Goal: Task Accomplishment & Management: Manage account settings

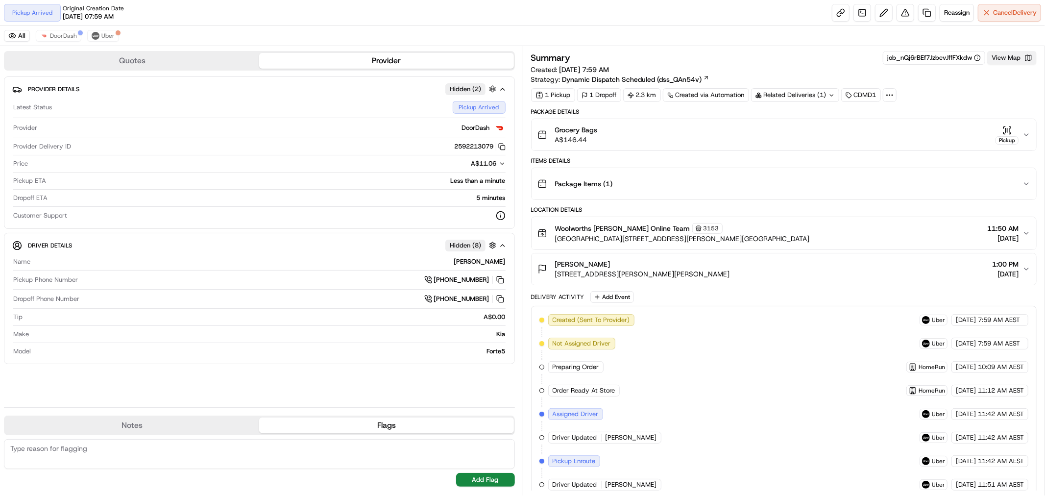
click at [1009, 61] on button "View Map" at bounding box center [1012, 58] width 49 height 14
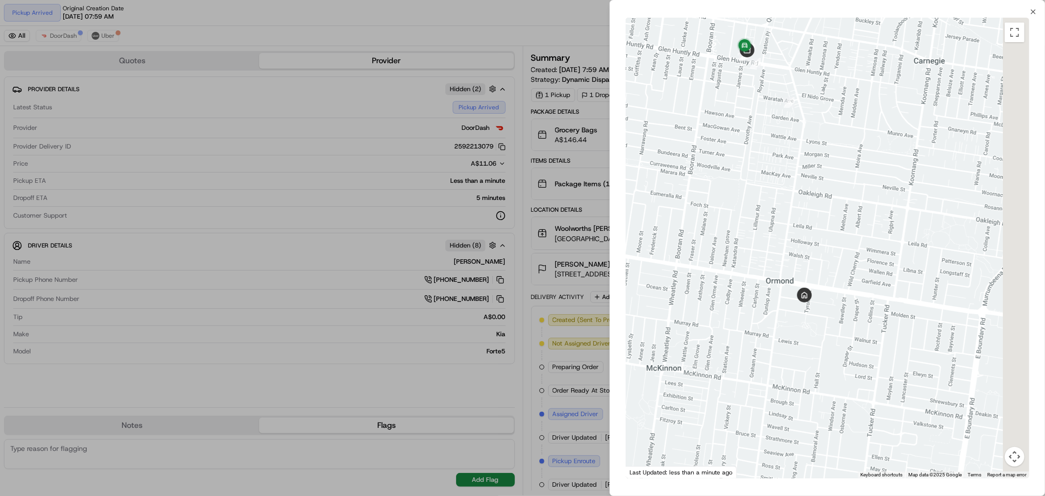
drag, startPoint x: 860, startPoint y: 256, endPoint x: 800, endPoint y: 173, distance: 102.3
click at [800, 173] on div at bounding box center [828, 248] width 404 height 461
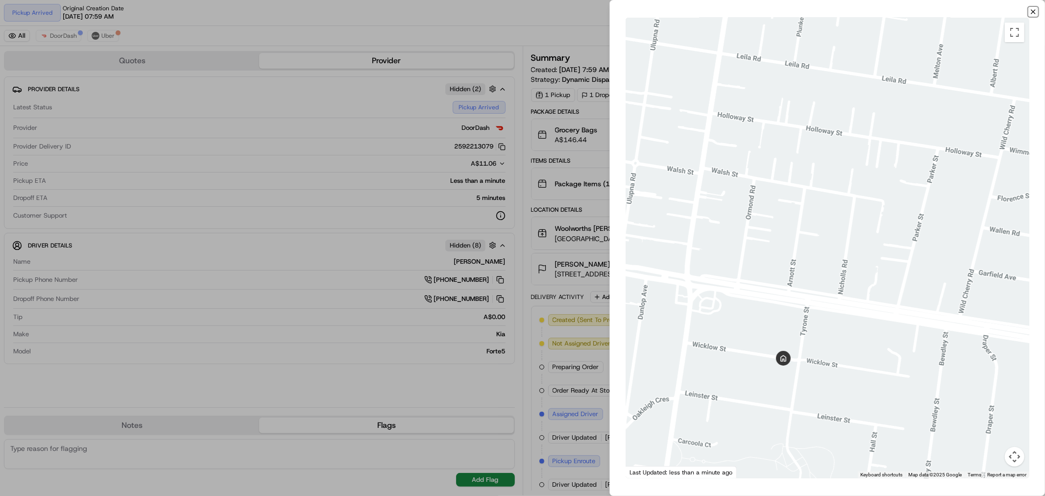
click at [1036, 13] on icon "button" at bounding box center [1034, 12] width 8 height 8
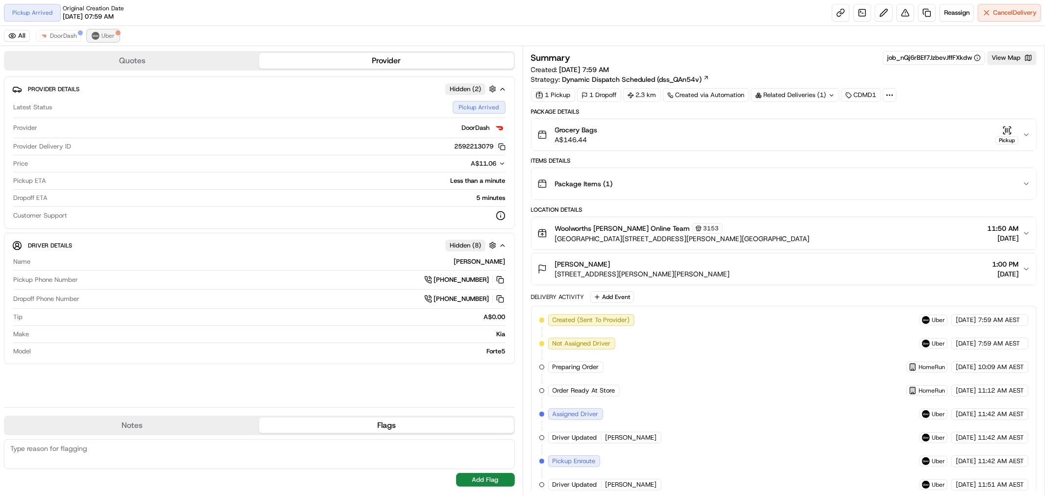
click at [110, 35] on span "Uber" at bounding box center [107, 36] width 13 height 8
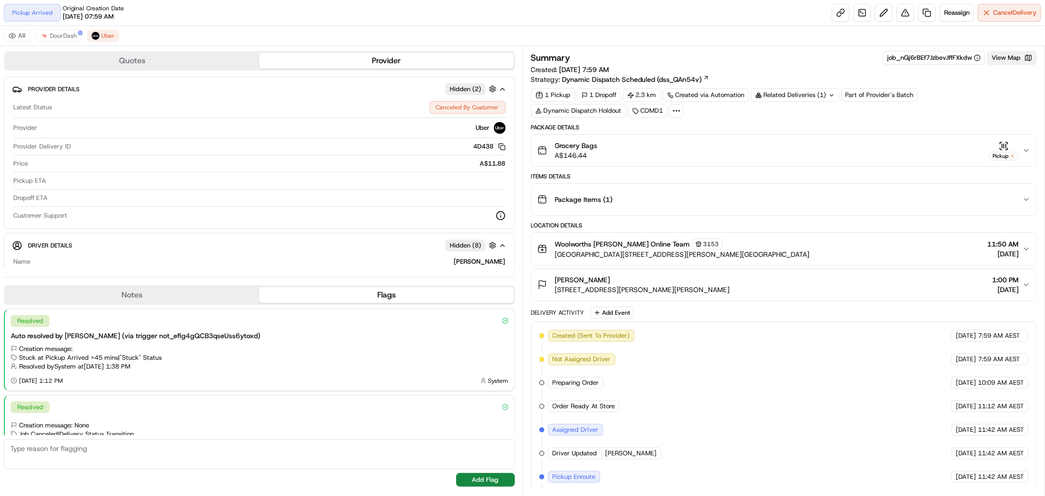
click at [1014, 59] on button "View Map" at bounding box center [1012, 58] width 49 height 14
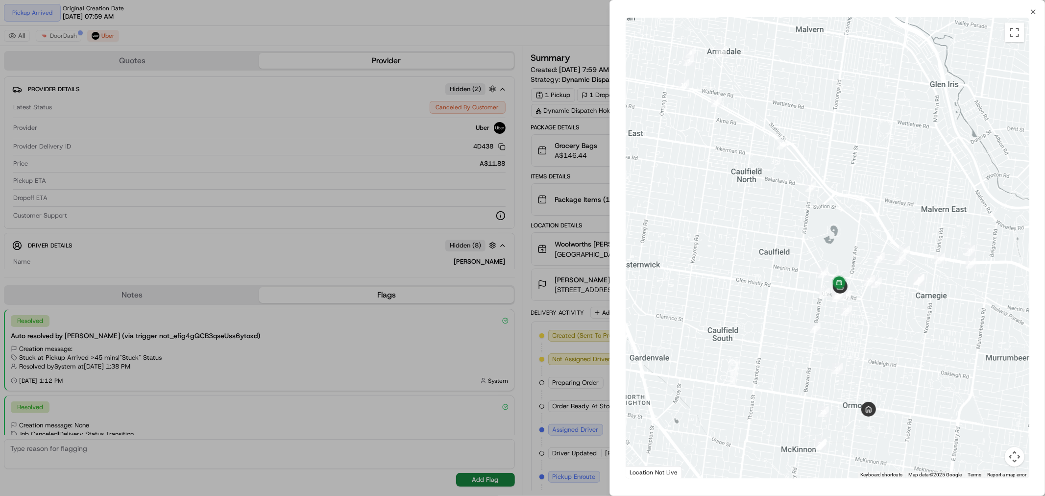
drag, startPoint x: 899, startPoint y: 291, endPoint x: 849, endPoint y: 206, distance: 98.4
click at [849, 206] on div at bounding box center [828, 248] width 404 height 461
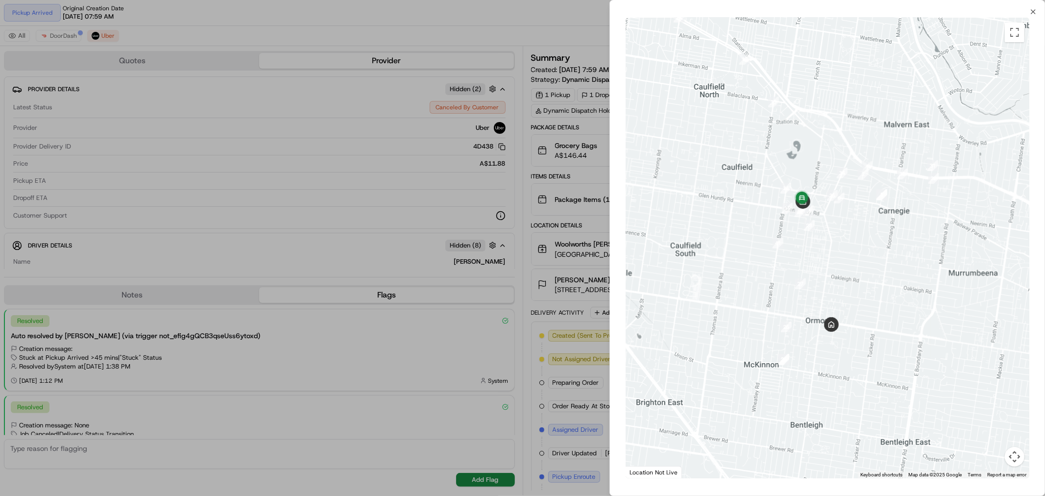
click at [564, 22] on div at bounding box center [522, 248] width 1045 height 496
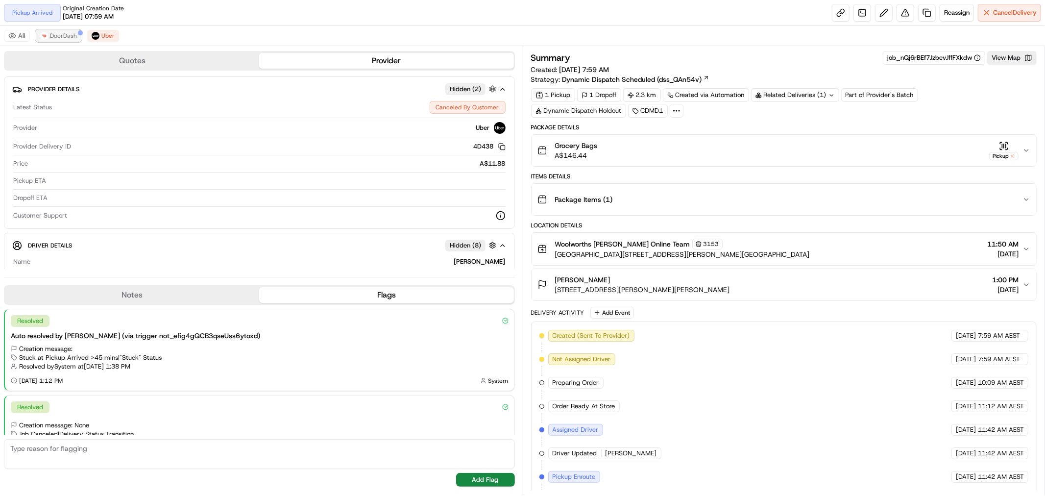
click at [56, 39] on span "DoorDash" at bounding box center [63, 36] width 27 height 8
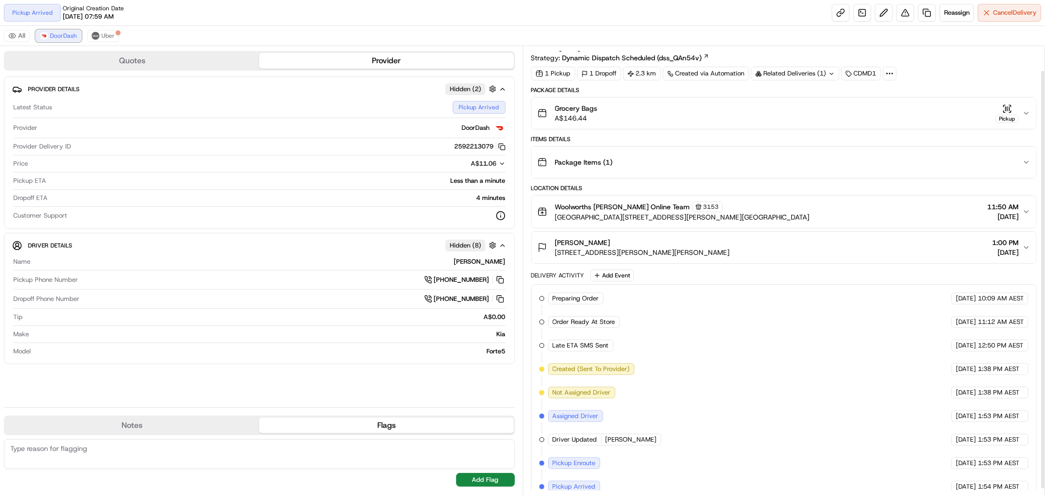
scroll to position [33, 0]
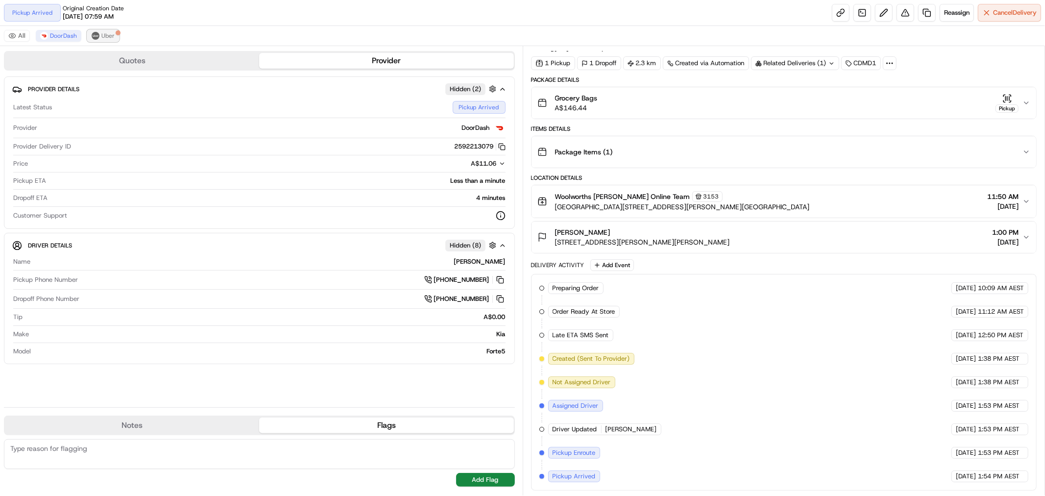
click at [99, 38] on button "Uber" at bounding box center [103, 36] width 32 height 12
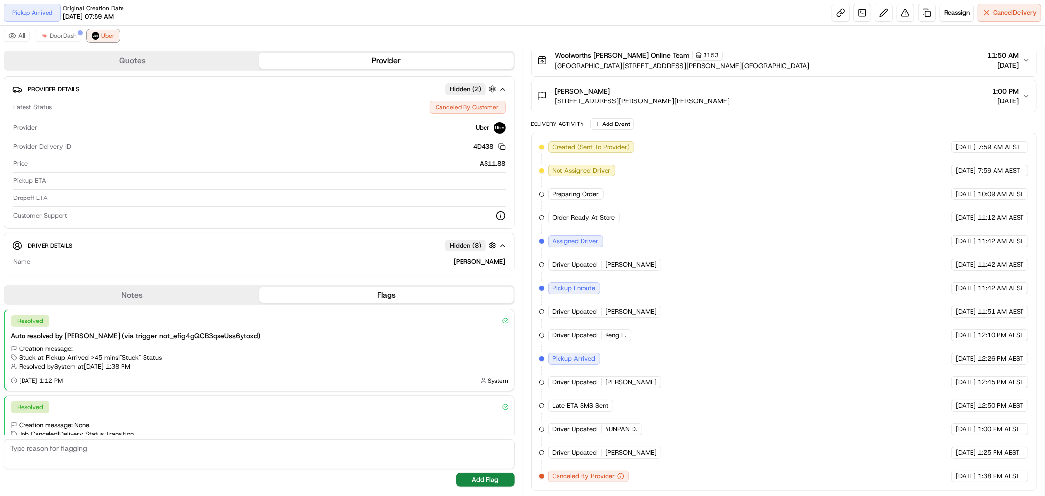
scroll to position [0, 0]
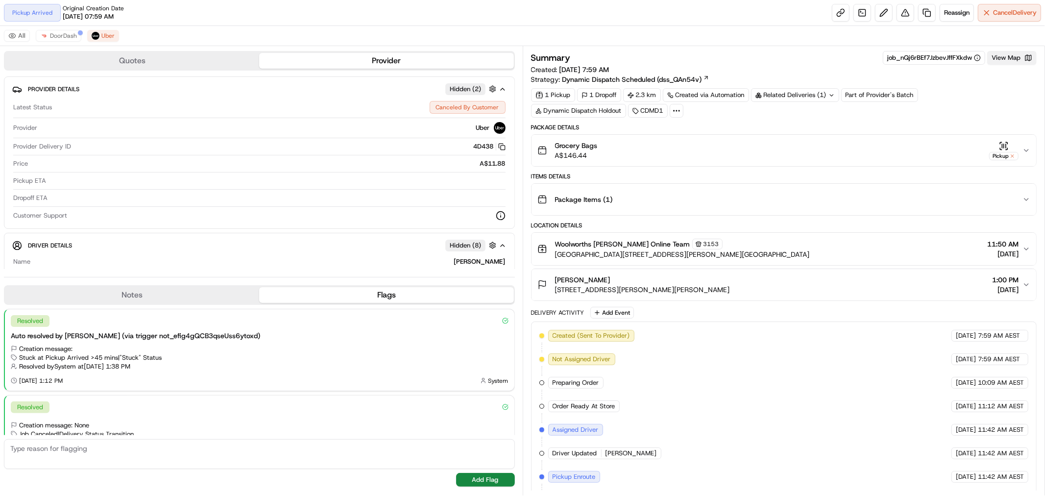
click at [1006, 56] on button "View Map" at bounding box center [1012, 58] width 49 height 14
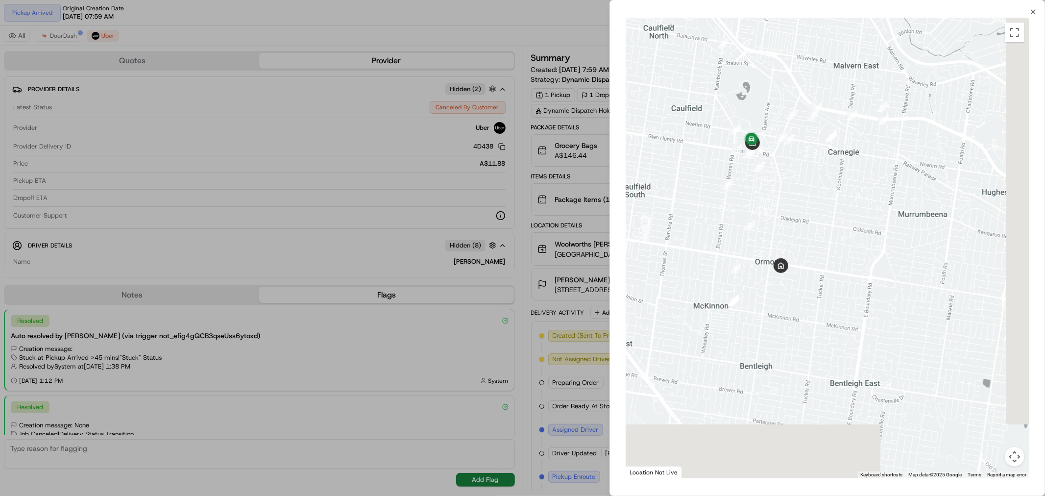
drag, startPoint x: 894, startPoint y: 351, endPoint x: 808, endPoint y: 213, distance: 162.9
click at [808, 213] on div at bounding box center [828, 248] width 404 height 461
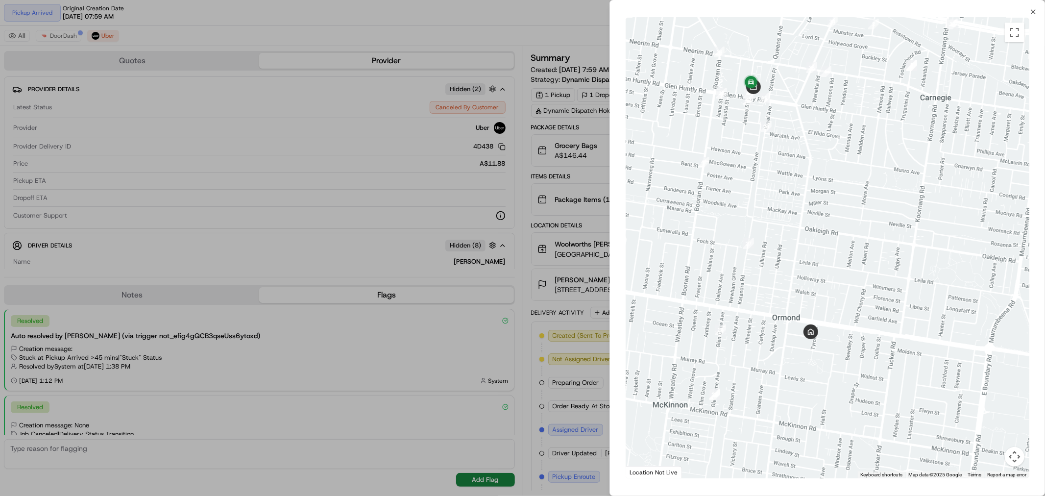
drag, startPoint x: 869, startPoint y: 293, endPoint x: 853, endPoint y: 248, distance: 47.4
click at [853, 248] on div at bounding box center [828, 248] width 404 height 461
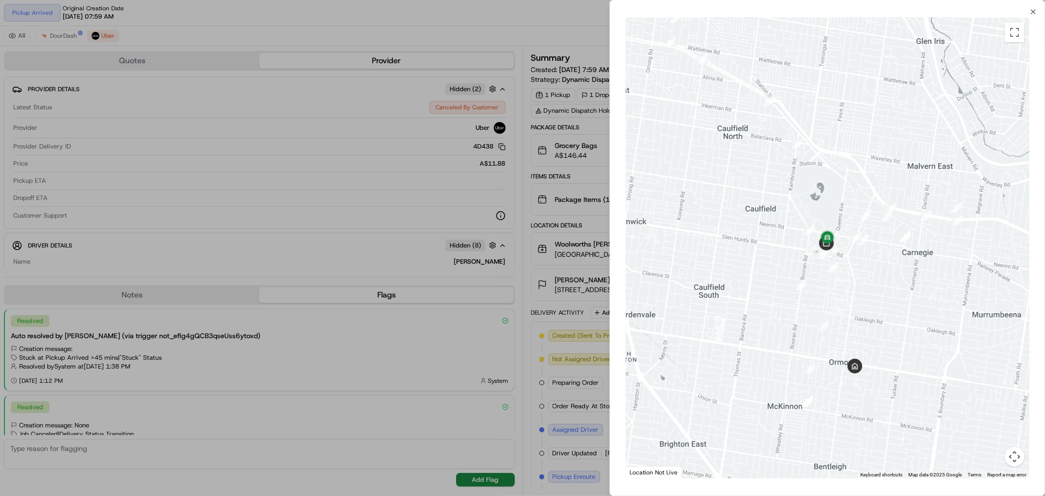
click at [544, 40] on div at bounding box center [522, 248] width 1045 height 496
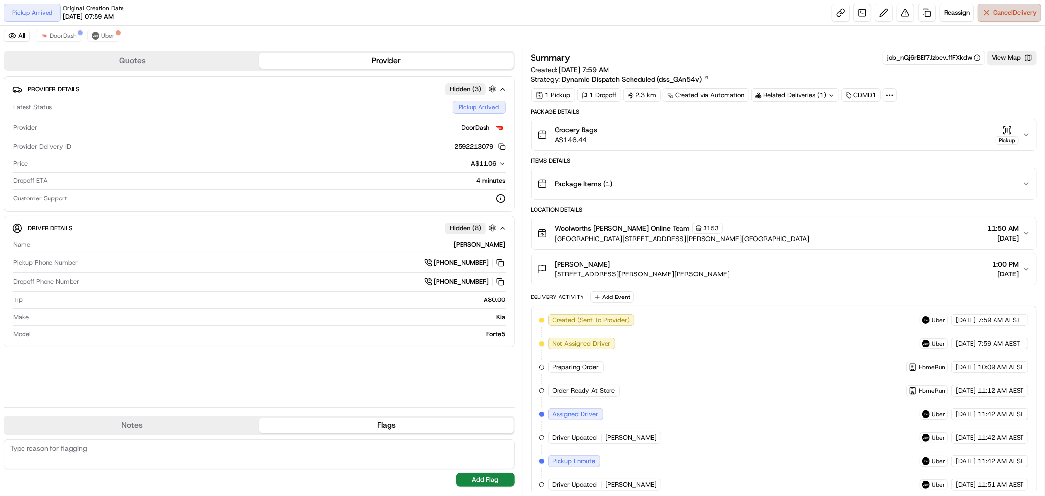
click at [1004, 10] on span "Cancel Delivery" at bounding box center [1015, 12] width 44 height 9
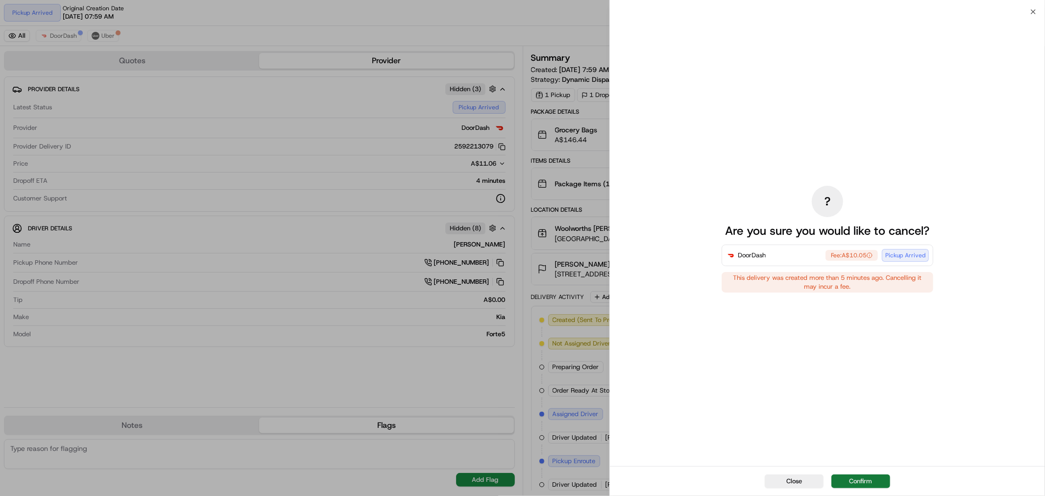
click at [870, 481] on button "Confirm" at bounding box center [861, 481] width 59 height 14
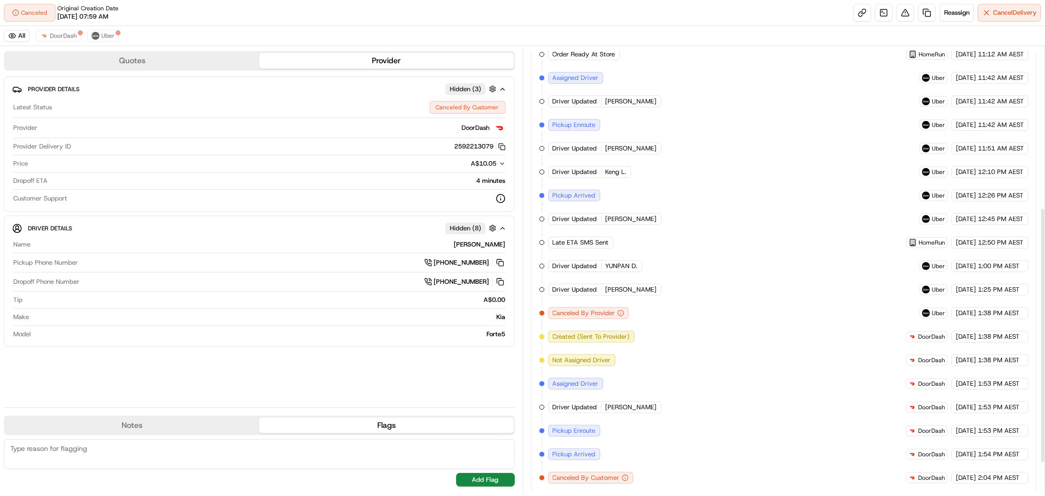
scroll to position [340, 0]
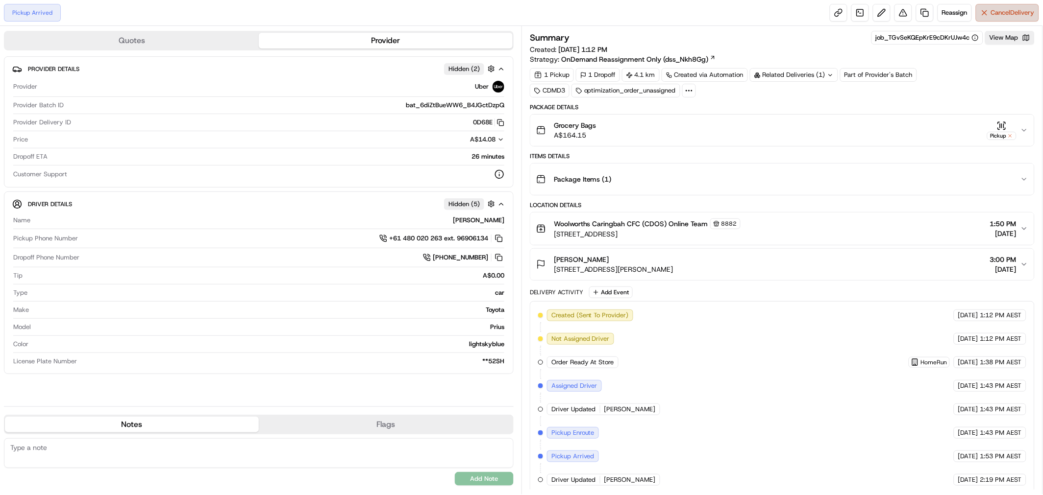
click at [1026, 11] on span "Cancel Delivery" at bounding box center [1013, 12] width 44 height 9
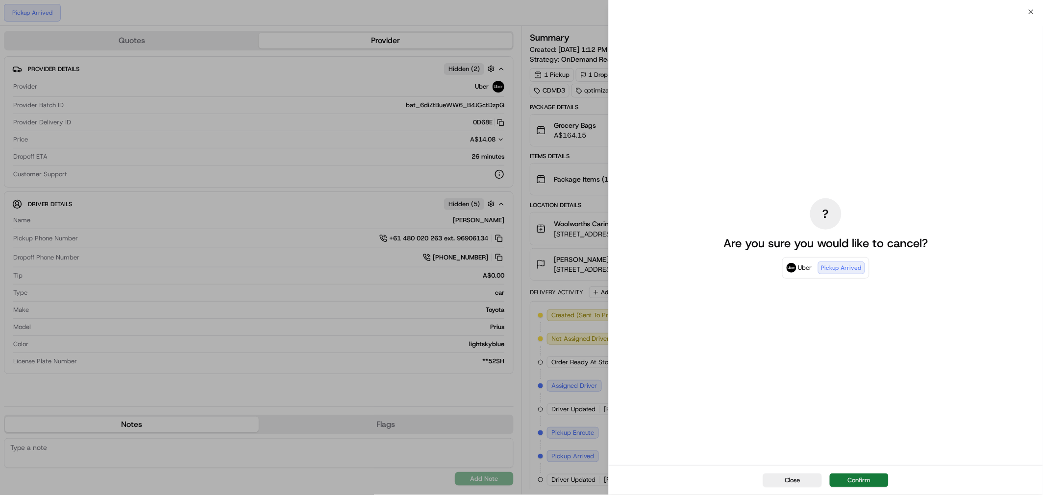
click at [866, 476] on button "Confirm" at bounding box center [859, 481] width 59 height 14
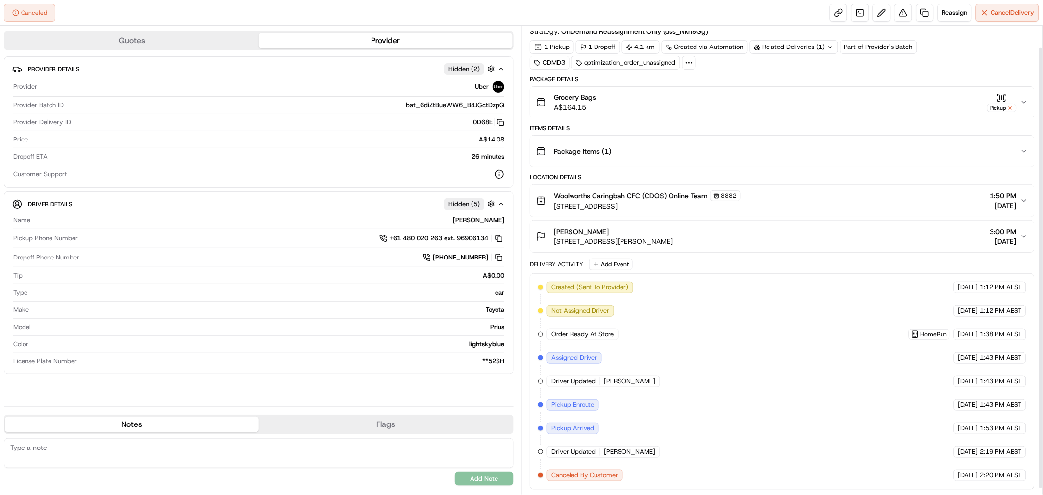
scroll to position [30, 0]
